Goal: Task Accomplishment & Management: Use online tool/utility

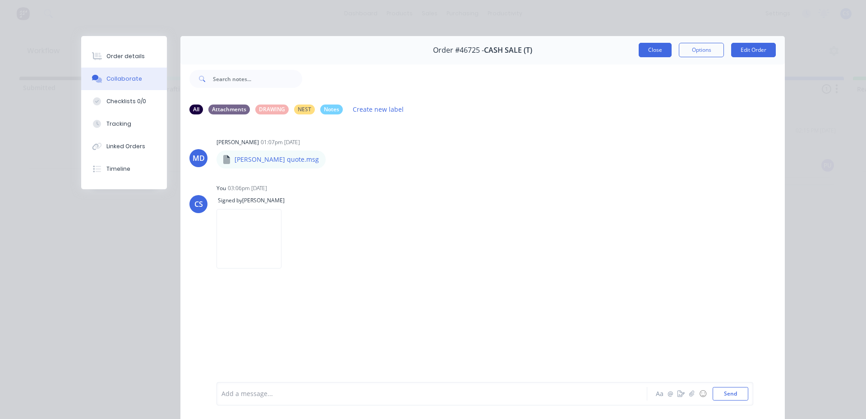
click at [654, 51] on button "Close" at bounding box center [655, 50] width 33 height 14
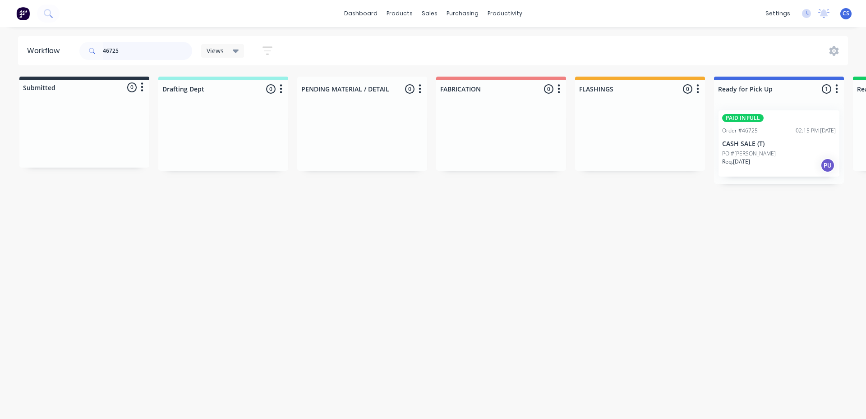
drag, startPoint x: 168, startPoint y: 47, endPoint x: 58, endPoint y: 69, distance: 112.3
click at [60, 69] on div "Workflow 46725 Views Save new view None (Default) edit Nilesh edit Production e…" at bounding box center [433, 218] width 866 height 365
type input "WALKOM"
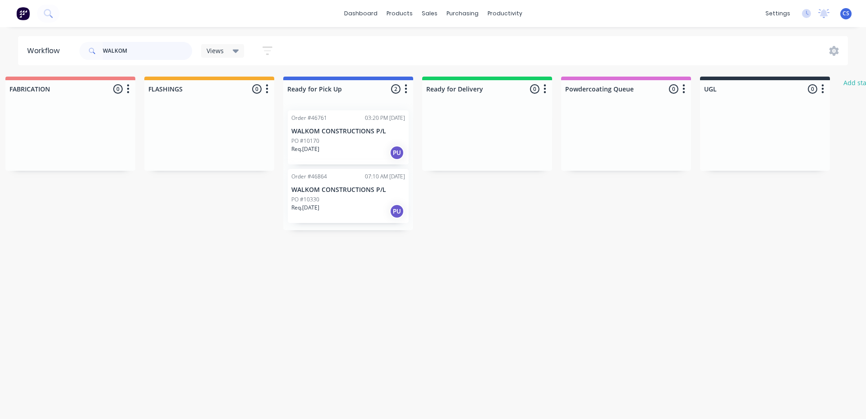
scroll to position [0, 413]
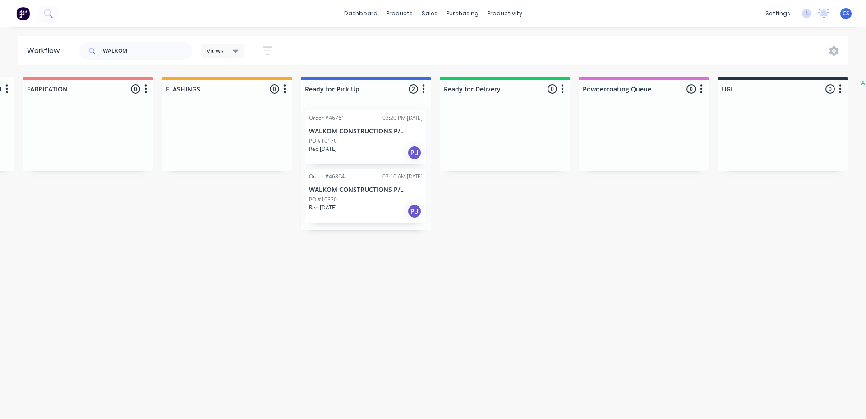
click at [370, 155] on div "Req. [DATE] PU" at bounding box center [366, 152] width 114 height 15
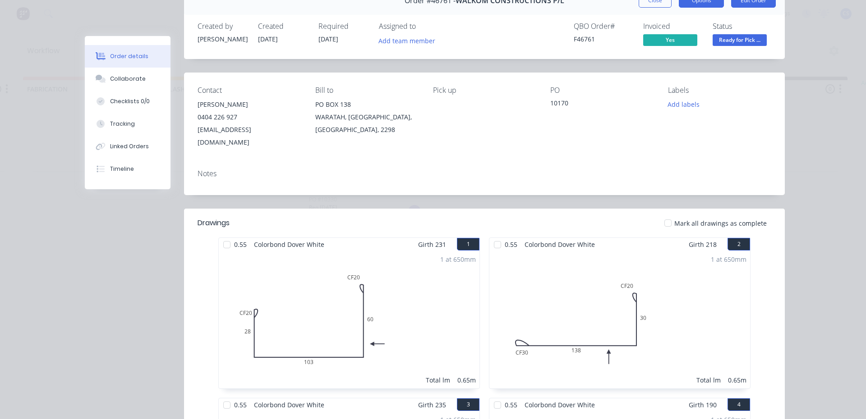
scroll to position [45, 0]
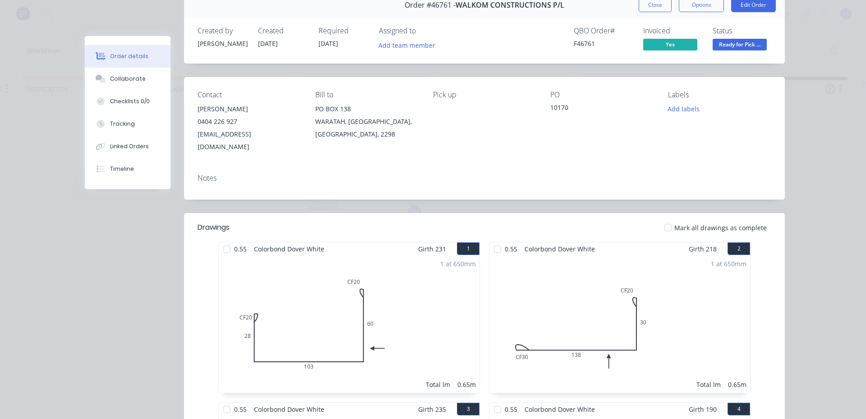
drag, startPoint x: 661, startPoint y: 8, endPoint x: 635, endPoint y: 37, distance: 39.0
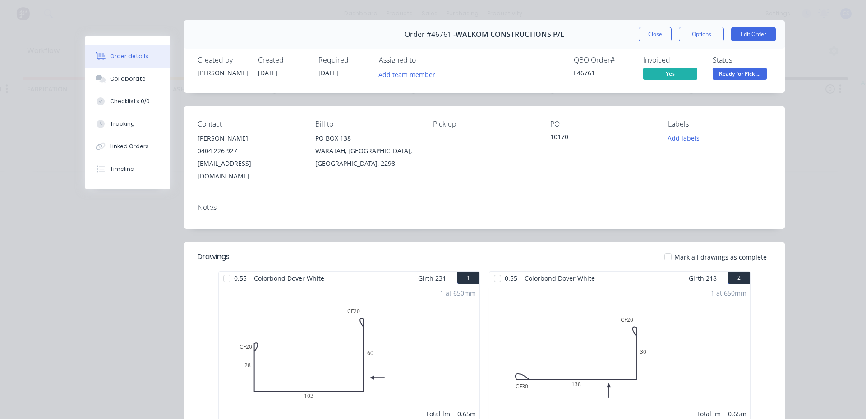
scroll to position [0, 0]
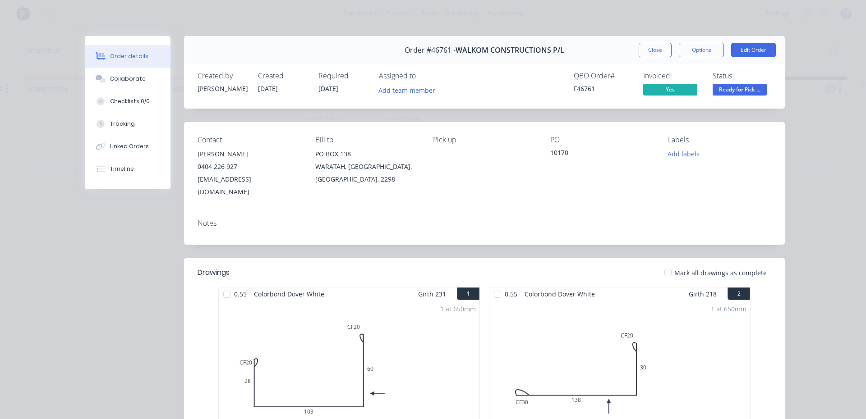
click at [649, 59] on div "Order #46761 - WALKOM CONSTRUCTIONS P/L Close Options Edit Order" at bounding box center [484, 50] width 601 height 28
click at [656, 45] on button "Close" at bounding box center [655, 50] width 33 height 14
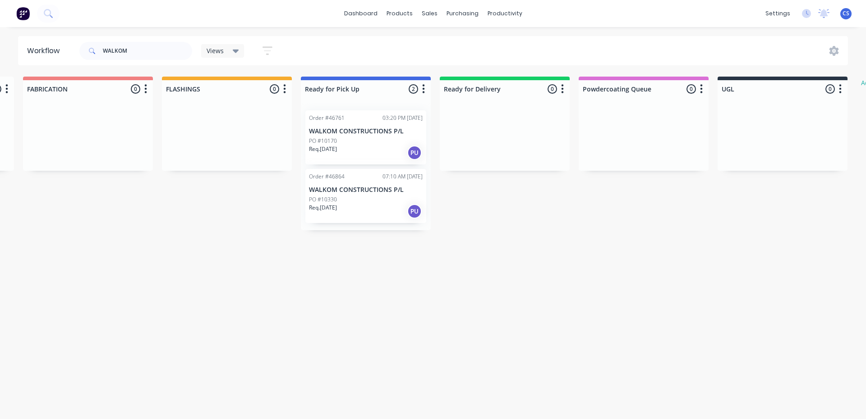
click at [339, 191] on p "WALKOM CONSTRUCTIONS P/L" at bounding box center [366, 190] width 114 height 8
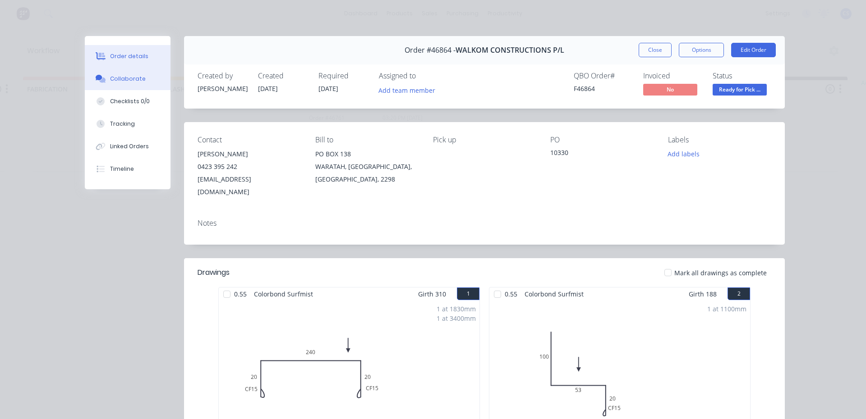
click at [131, 73] on button "Collaborate" at bounding box center [128, 79] width 86 height 23
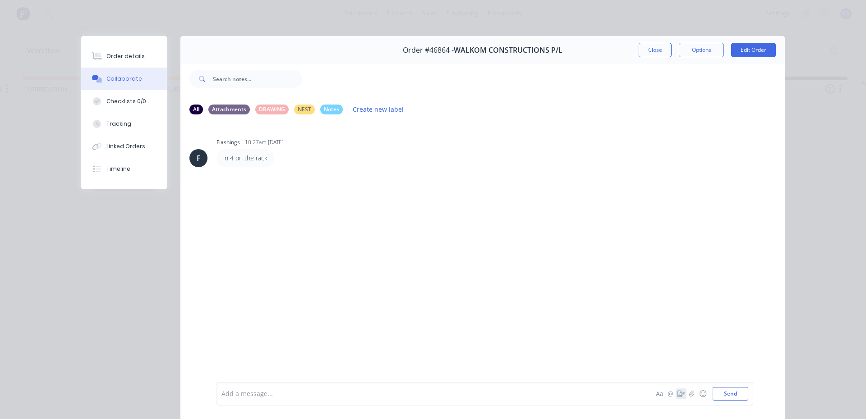
click at [679, 395] on icon "button" at bounding box center [680, 394] width 7 height 6
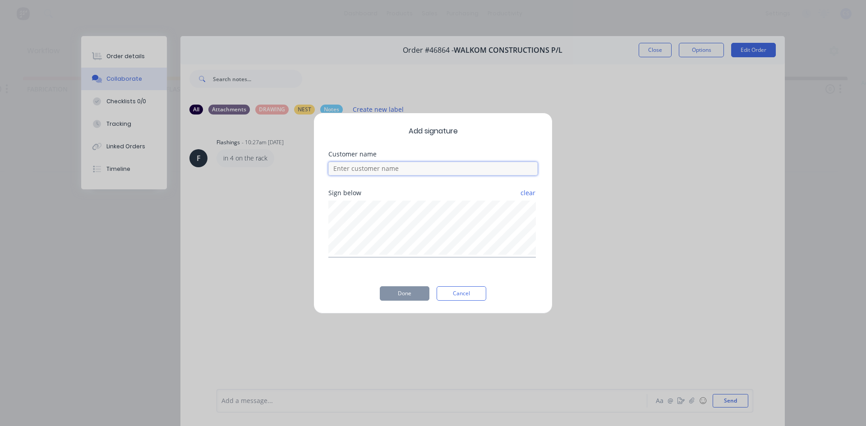
click at [357, 171] on input at bounding box center [432, 169] width 209 height 14
type input "[PERSON_NAME]"
click at [399, 291] on button "Done" at bounding box center [405, 293] width 50 height 14
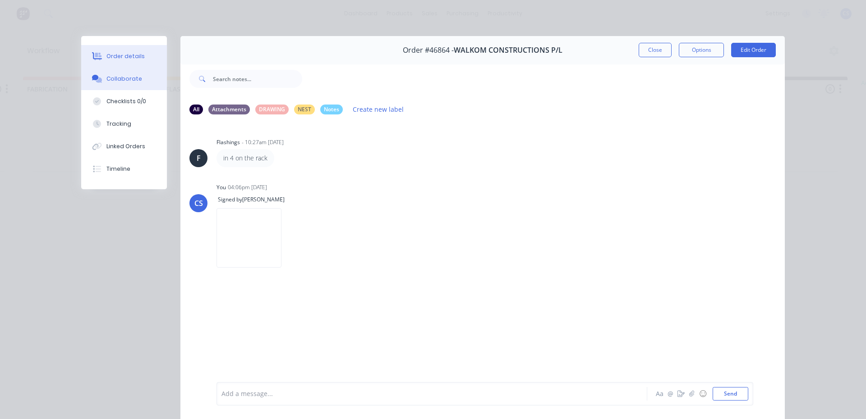
click at [120, 61] on button "Order details" at bounding box center [124, 56] width 86 height 23
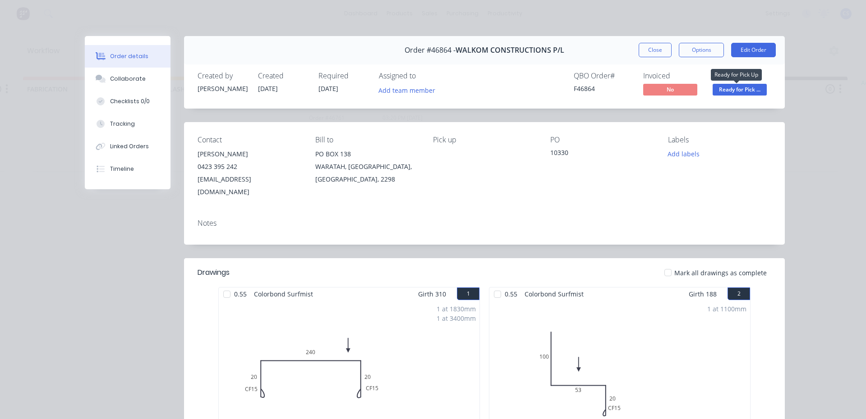
click at [728, 90] on span "Ready for Pick ..." at bounding box center [740, 89] width 54 height 11
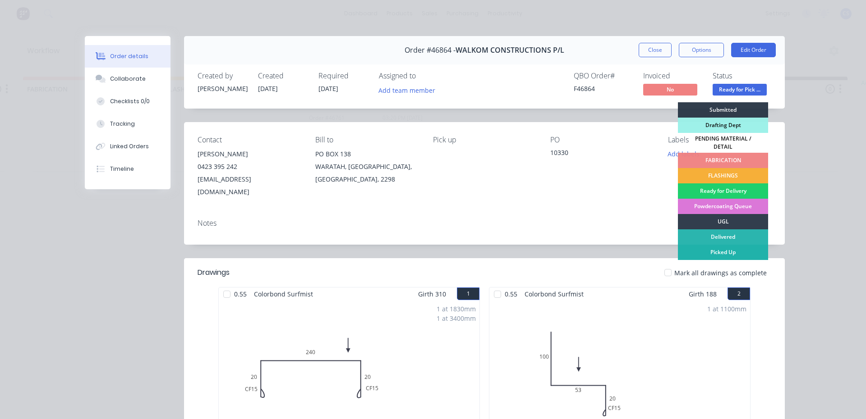
click at [721, 248] on div "Picked Up" at bounding box center [723, 252] width 90 height 15
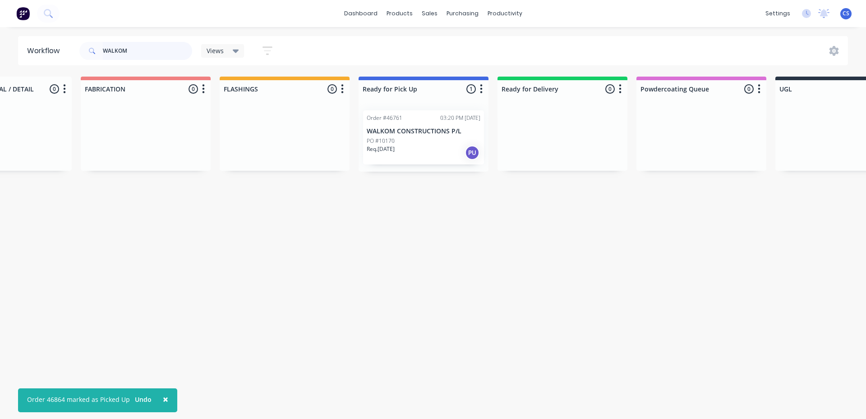
scroll to position [0, 345]
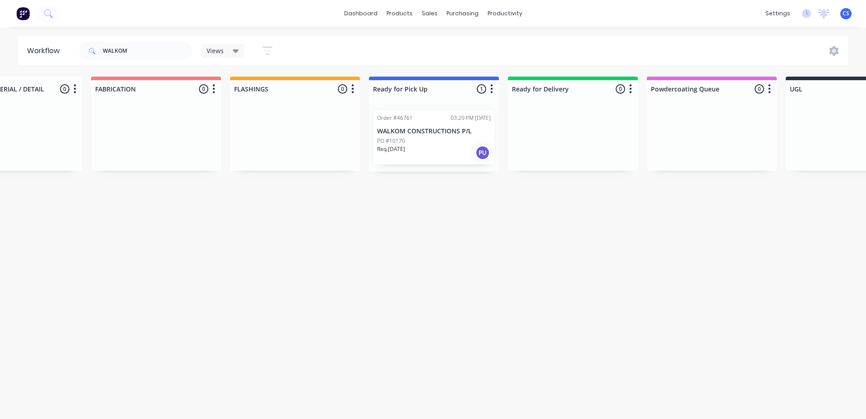
click at [399, 152] on p "Req. [DATE]" at bounding box center [391, 149] width 28 height 8
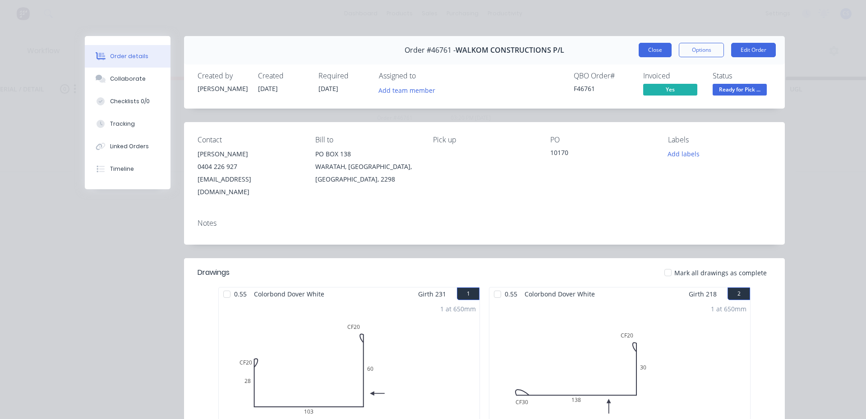
click at [653, 51] on button "Close" at bounding box center [655, 50] width 33 height 14
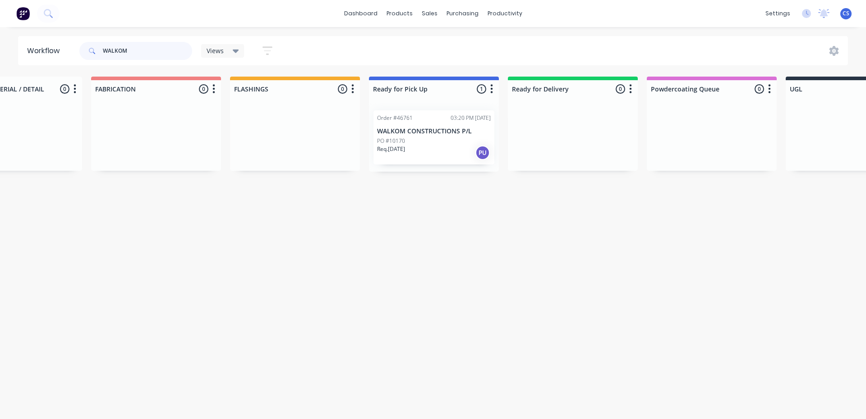
drag, startPoint x: 129, startPoint y: 52, endPoint x: 97, endPoint y: 45, distance: 33.3
click at [97, 45] on div "WALKOM" at bounding box center [135, 51] width 113 height 18
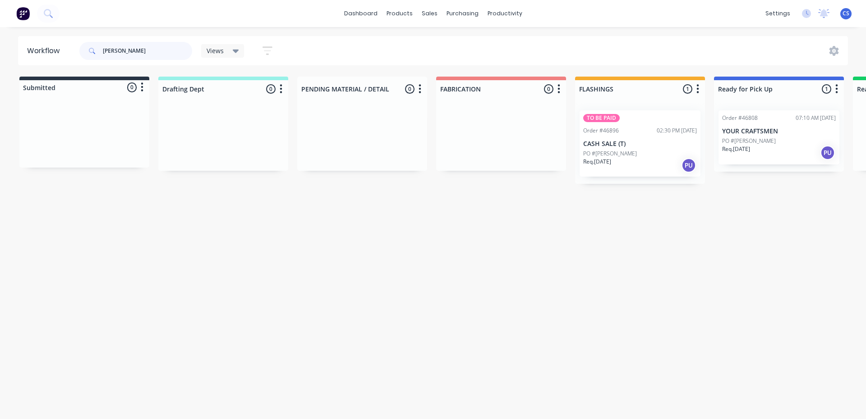
type input "[PERSON_NAME]"
click at [758, 144] on p "PO #[PERSON_NAME]" at bounding box center [749, 141] width 54 height 8
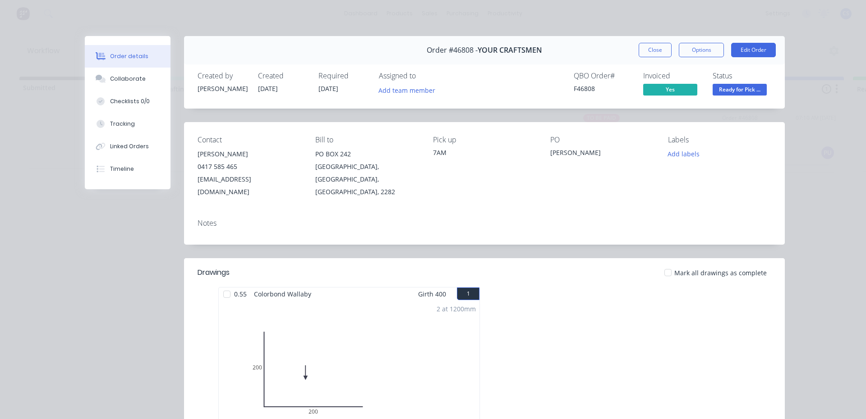
click at [746, 93] on span "Ready for Pick ..." at bounding box center [740, 89] width 54 height 11
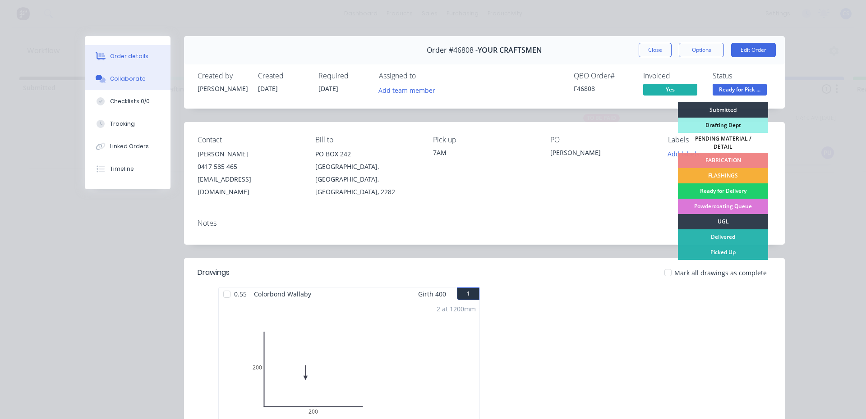
click at [112, 80] on div "Collaborate" at bounding box center [128, 79] width 36 height 8
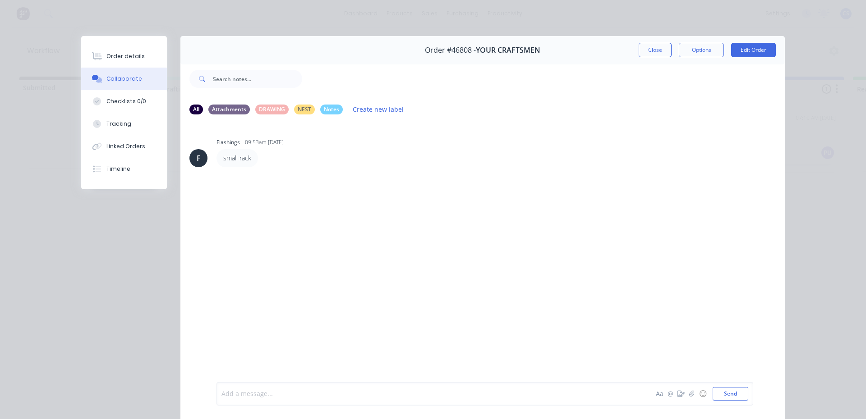
click at [234, 396] on div at bounding box center [419, 394] width 395 height 9
click at [137, 53] on div "Order details" at bounding box center [125, 56] width 38 height 8
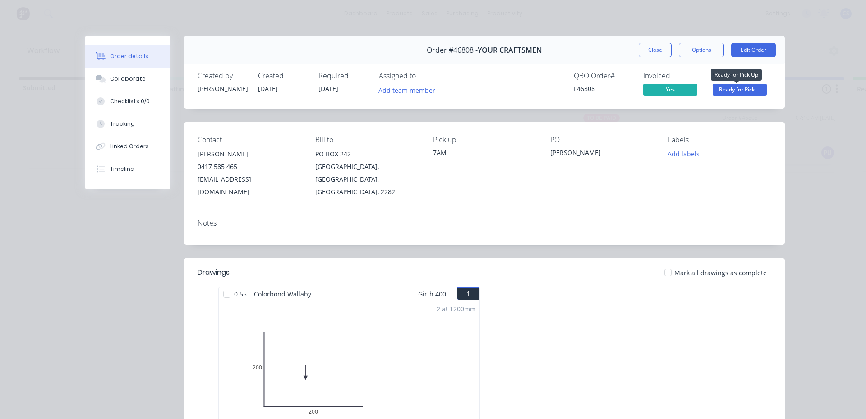
click at [728, 93] on span "Ready for Pick ..." at bounding box center [740, 89] width 54 height 11
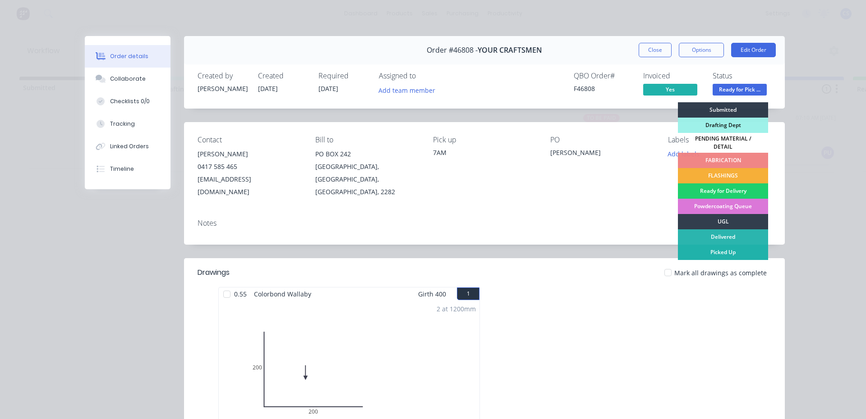
click at [753, 253] on div "Picked Up" at bounding box center [723, 252] width 90 height 15
